Goal: Entertainment & Leisure: Consume media (video, audio)

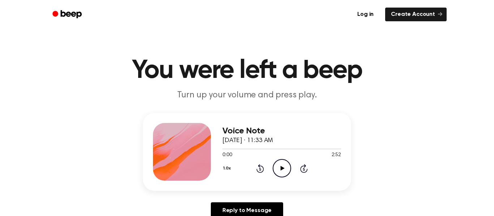
click at [282, 170] on icon at bounding box center [282, 168] width 4 height 5
click at [284, 164] on icon "Play Audio" at bounding box center [282, 168] width 18 height 18
click at [283, 166] on icon "Play Audio" at bounding box center [282, 168] width 18 height 18
click at [283, 166] on icon "Pause Audio" at bounding box center [282, 168] width 18 height 18
click at [283, 166] on icon "Play Audio" at bounding box center [282, 168] width 18 height 18
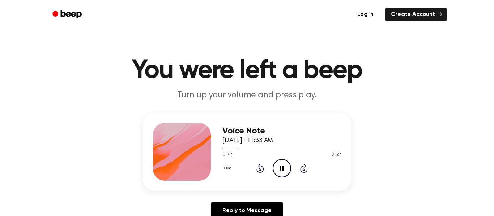
click at [283, 166] on icon "Pause Audio" at bounding box center [282, 168] width 18 height 18
click at [283, 166] on icon "Play Audio" at bounding box center [282, 168] width 18 height 18
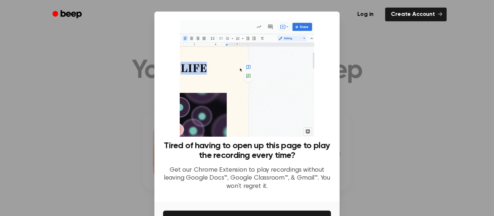
click at [369, 36] on div at bounding box center [247, 108] width 494 height 216
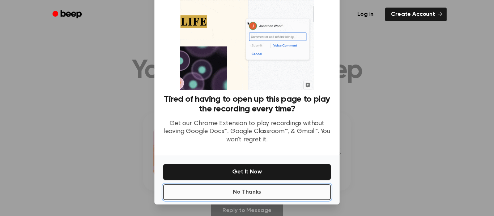
click at [290, 193] on button "No Thanks" at bounding box center [247, 193] width 168 height 16
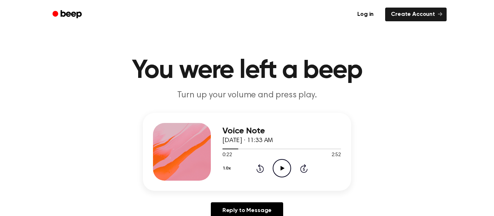
click at [278, 165] on icon "Play Audio" at bounding box center [282, 168] width 18 height 18
click at [278, 165] on icon "Pause Audio" at bounding box center [282, 168] width 18 height 18
click at [278, 165] on icon "Play Audio" at bounding box center [282, 168] width 18 height 18
click at [278, 165] on icon "Pause Audio" at bounding box center [282, 168] width 18 height 18
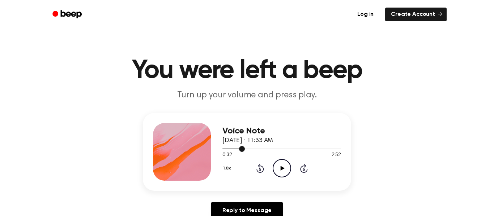
drag, startPoint x: 309, startPoint y: 150, endPoint x: 325, endPoint y: 151, distance: 15.9
click at [325, 151] on div at bounding box center [281, 149] width 119 height 6
click at [284, 171] on icon "Play Audio" at bounding box center [282, 168] width 18 height 18
click at [282, 171] on icon "Play Audio" at bounding box center [282, 168] width 18 height 18
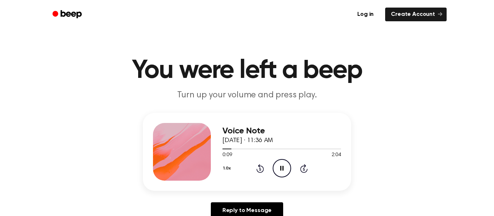
click at [282, 171] on icon "Pause Audio" at bounding box center [282, 168] width 18 height 18
click at [282, 171] on icon "Play Audio" at bounding box center [282, 168] width 18 height 18
click at [282, 171] on icon "Pause Audio" at bounding box center [282, 168] width 18 height 18
click at [282, 171] on icon "Play Audio" at bounding box center [282, 168] width 18 height 18
click at [282, 171] on icon "Pause Audio" at bounding box center [282, 168] width 18 height 18
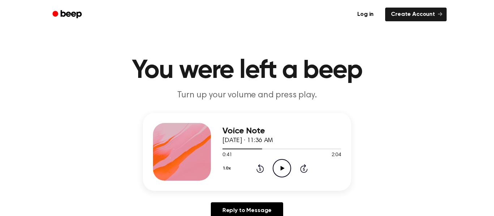
click at [282, 171] on icon "Play Audio" at bounding box center [282, 168] width 18 height 18
click at [282, 171] on icon "Pause Audio" at bounding box center [282, 168] width 18 height 18
click at [282, 171] on icon "Play Audio" at bounding box center [282, 168] width 18 height 18
click at [282, 171] on icon "Pause Audio" at bounding box center [282, 168] width 18 height 18
